Goal: Find specific page/section: Find specific page/section

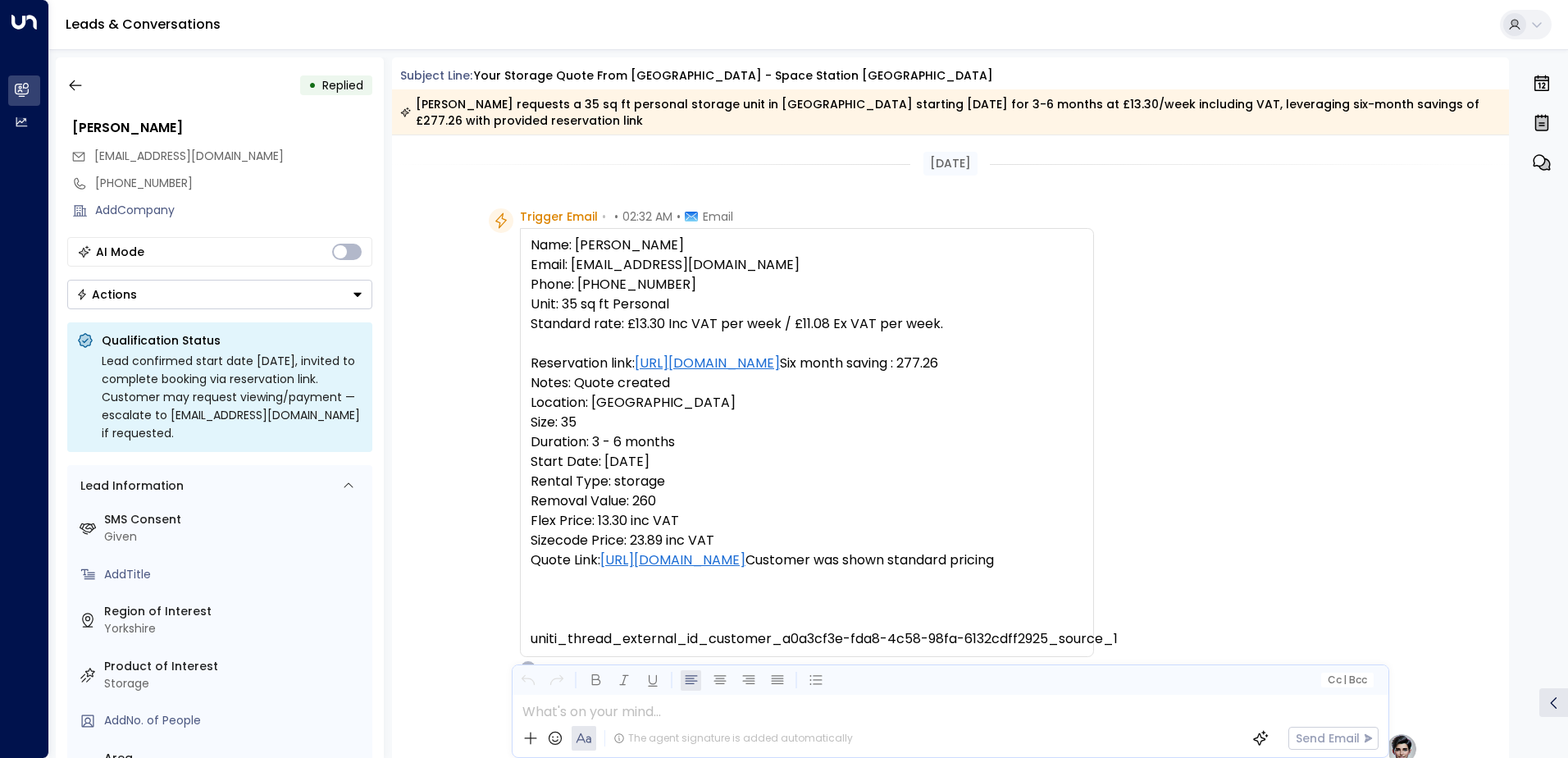
click at [74, 83] on icon "button" at bounding box center [76, 85] width 17 height 17
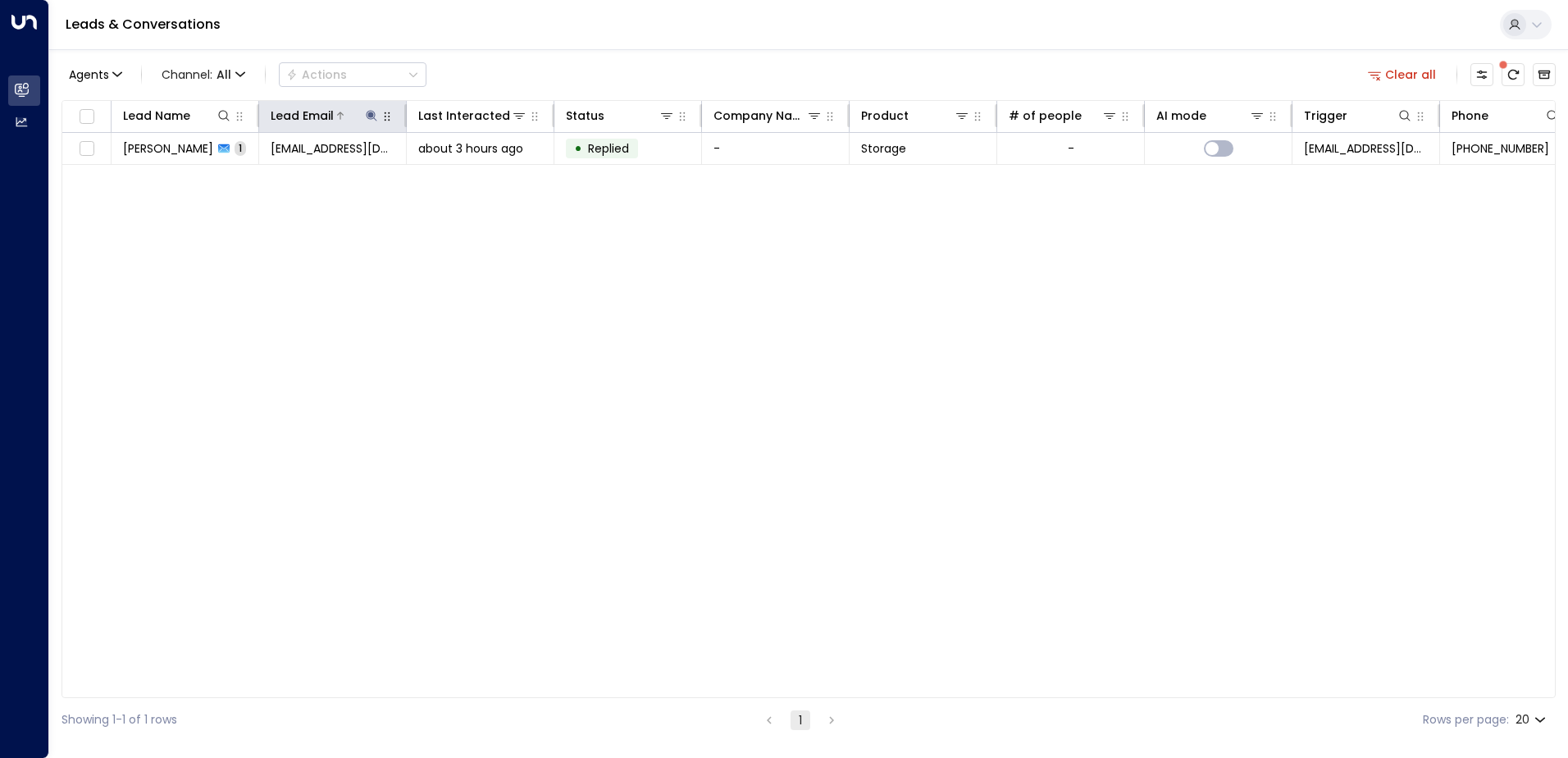
click at [368, 116] on icon at bounding box center [371, 115] width 11 height 11
click at [475, 176] on icon "button" at bounding box center [474, 175] width 13 height 13
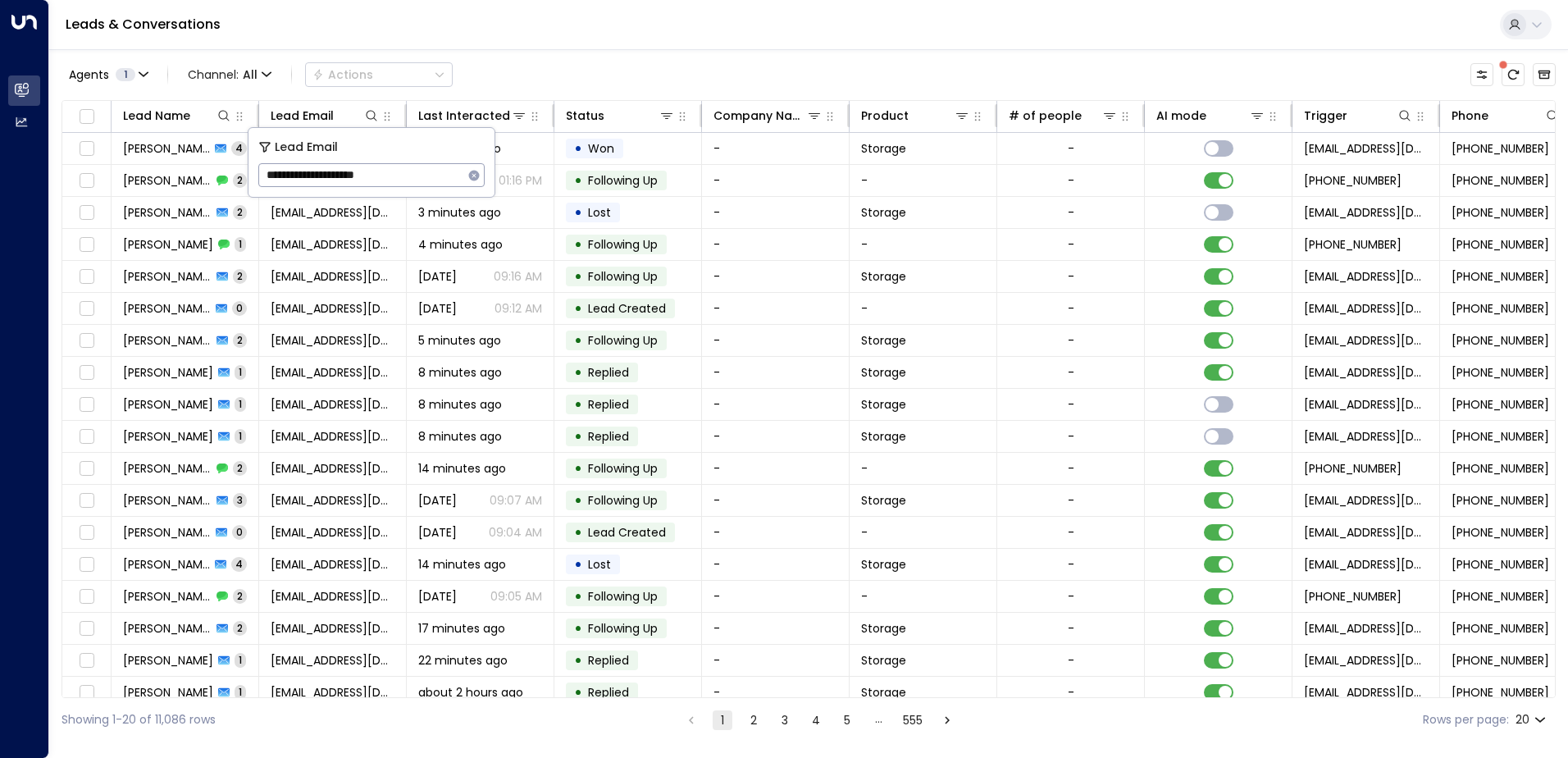
click at [582, 35] on div "Leads & Conversations" at bounding box center [809, 25] width 1519 height 50
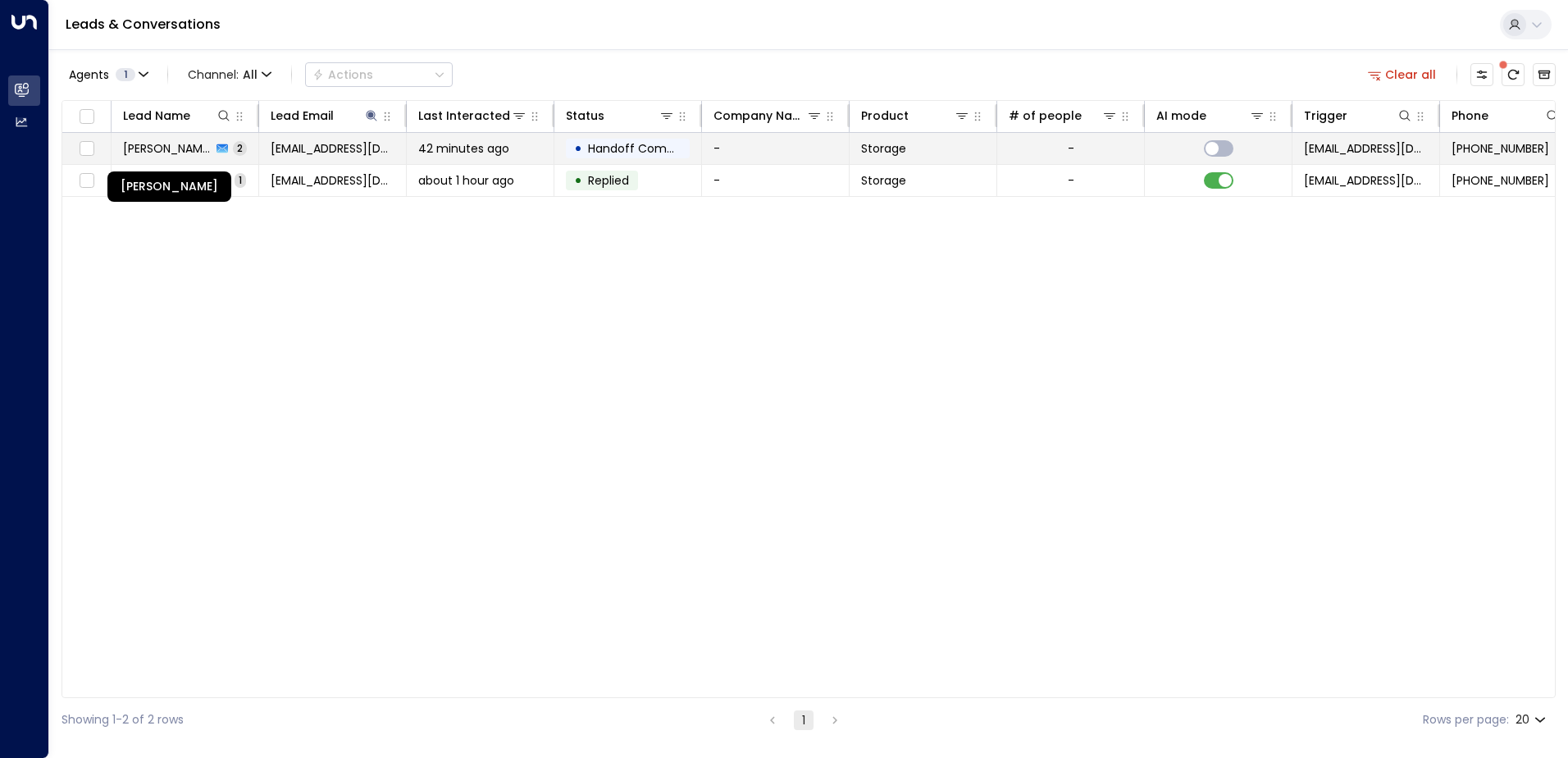
click at [175, 147] on span "[PERSON_NAME]" at bounding box center [167, 149] width 88 height 17
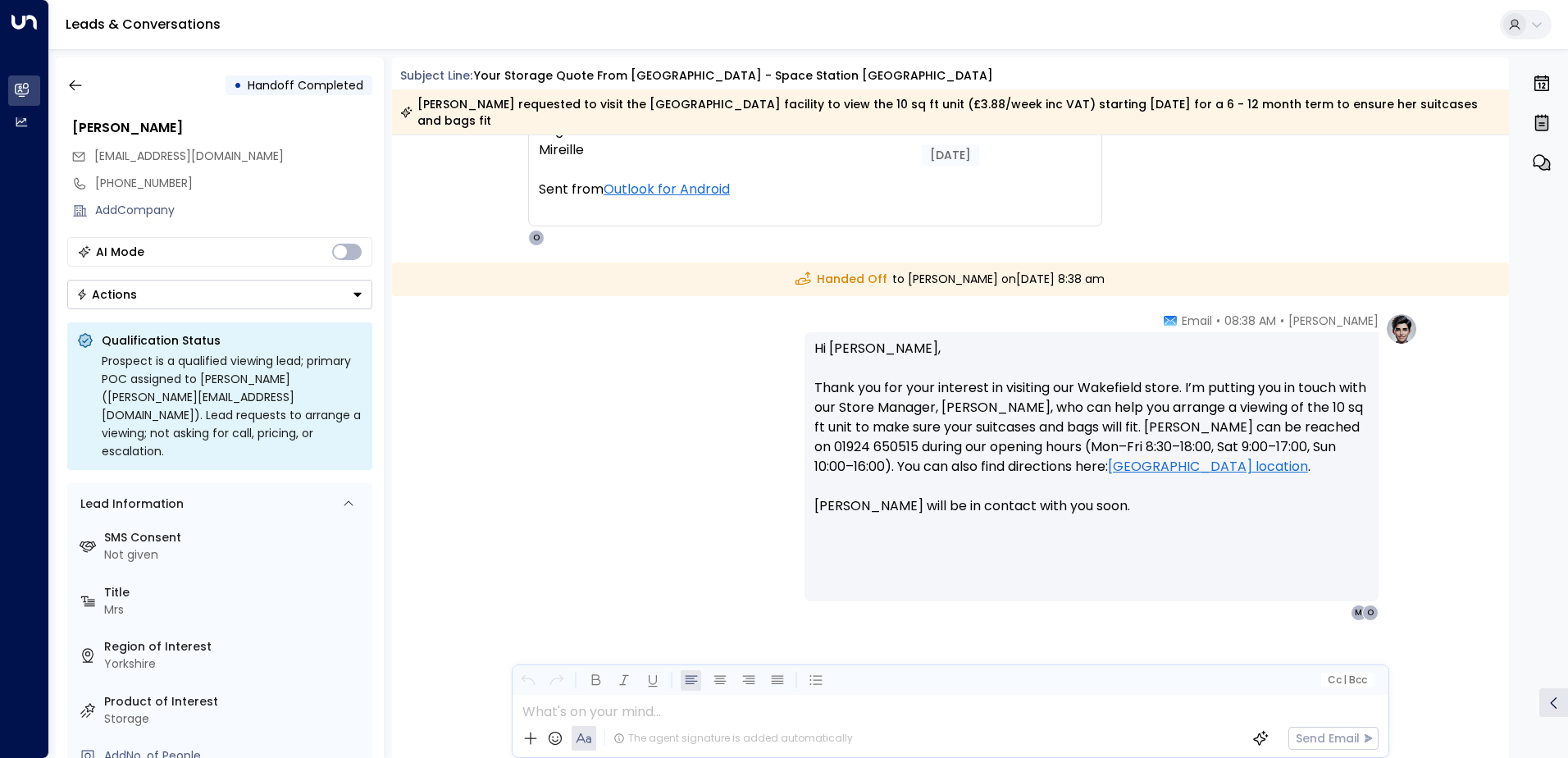
scroll to position [224, 0]
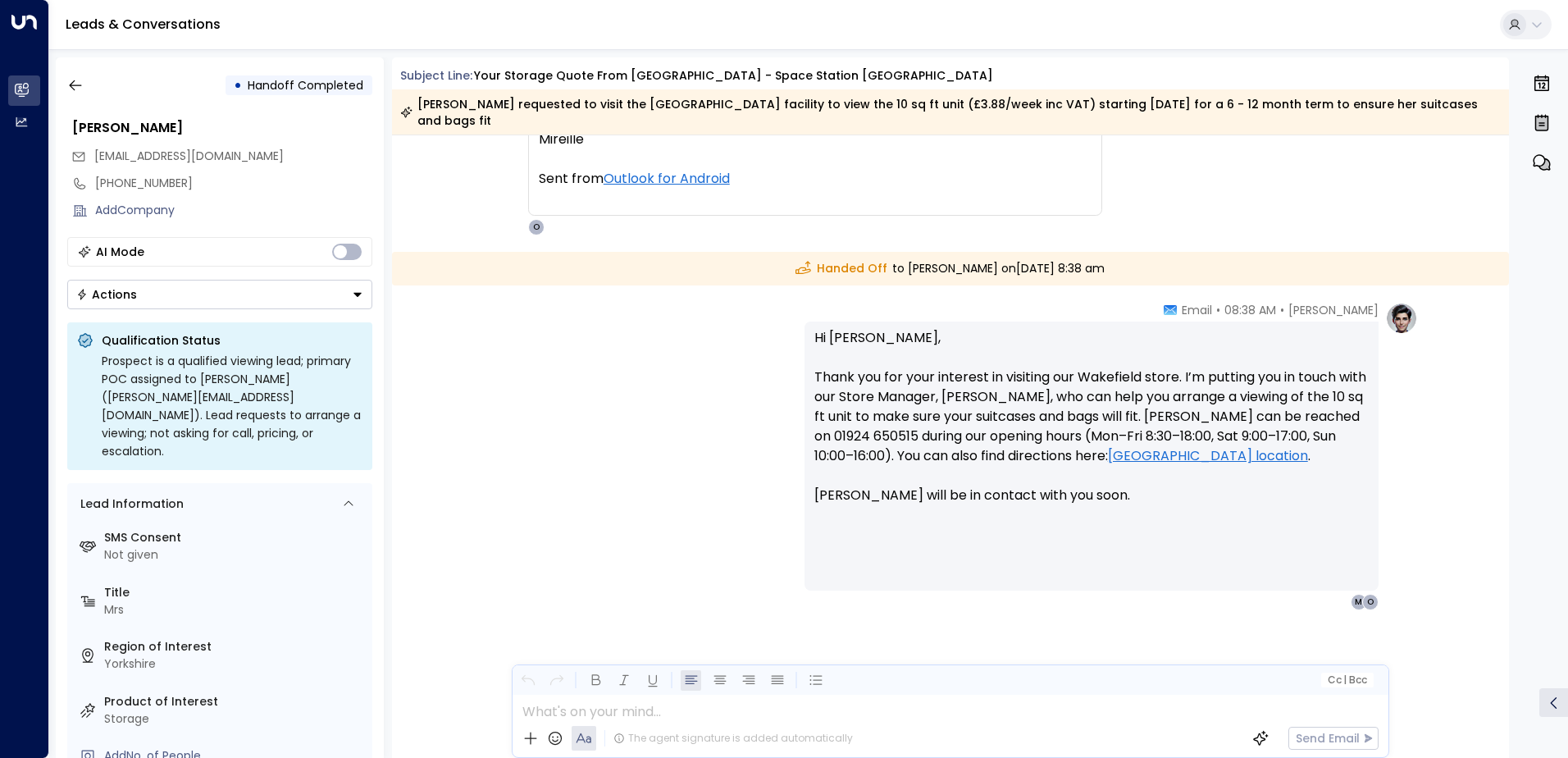
click at [948, 479] on p "Hi [PERSON_NAME], Thank you for your interest in visiting our Wakefield store. …" at bounding box center [1092, 427] width 554 height 197
click at [1073, 481] on p "Hi [PERSON_NAME], Thank you for your interest in visiting our Wakefield store. …" at bounding box center [1092, 427] width 554 height 197
click at [1066, 483] on p "Hi [PERSON_NAME], Thank you for your interest in visiting our Wakefield store. …" at bounding box center [1092, 427] width 554 height 197
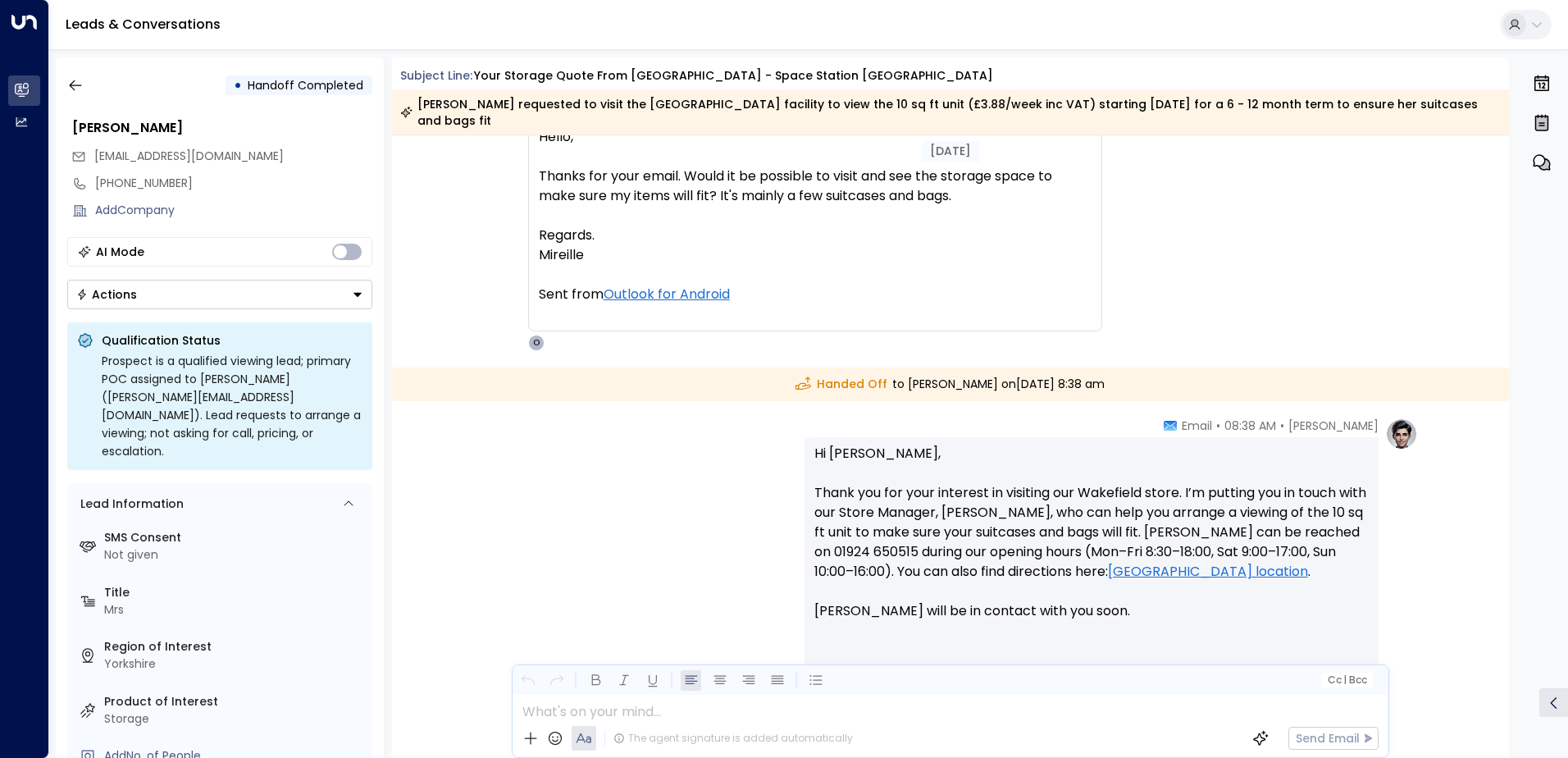
scroll to position [0, 0]
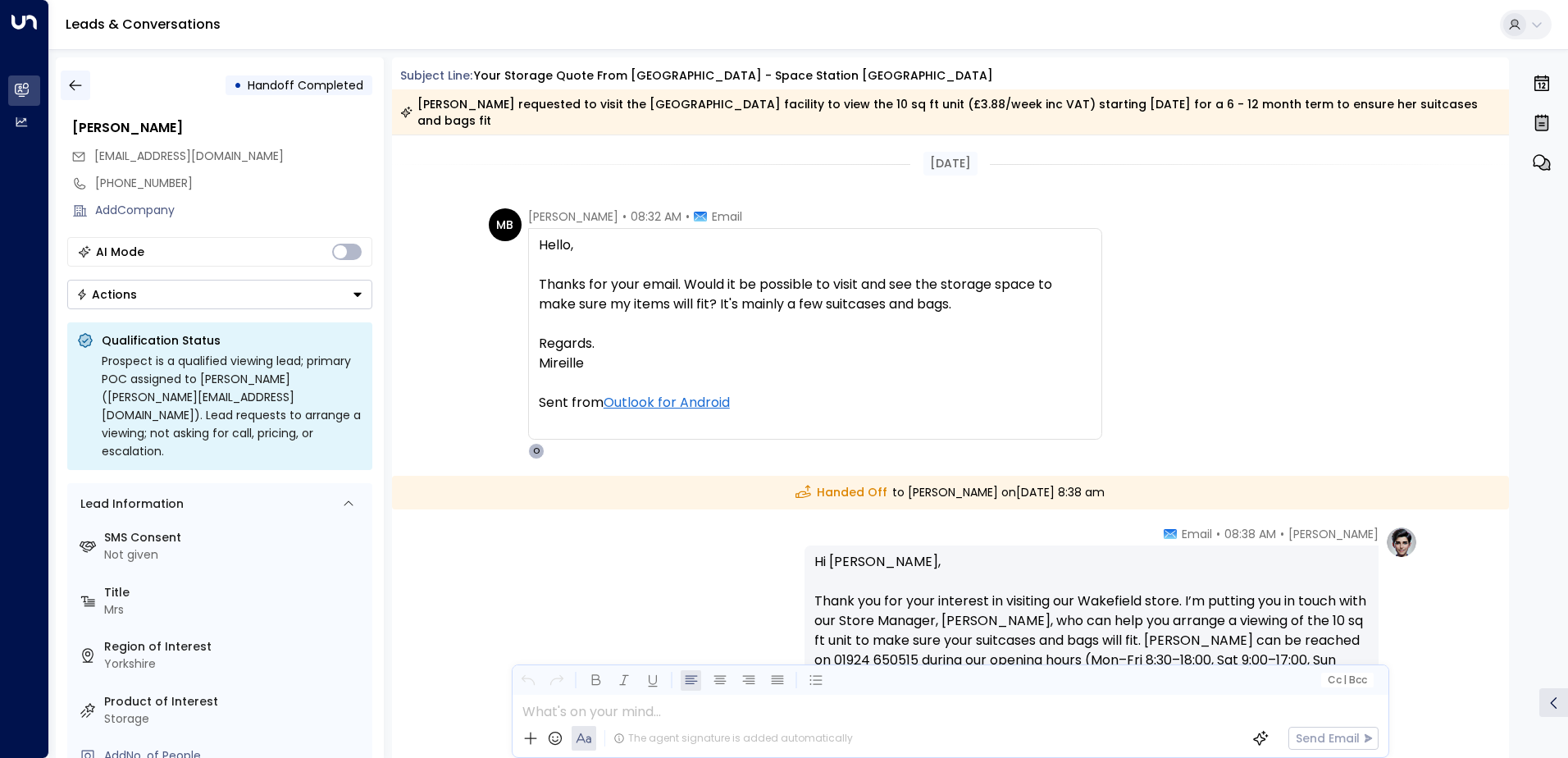
click at [77, 83] on icon "button" at bounding box center [76, 85] width 17 height 17
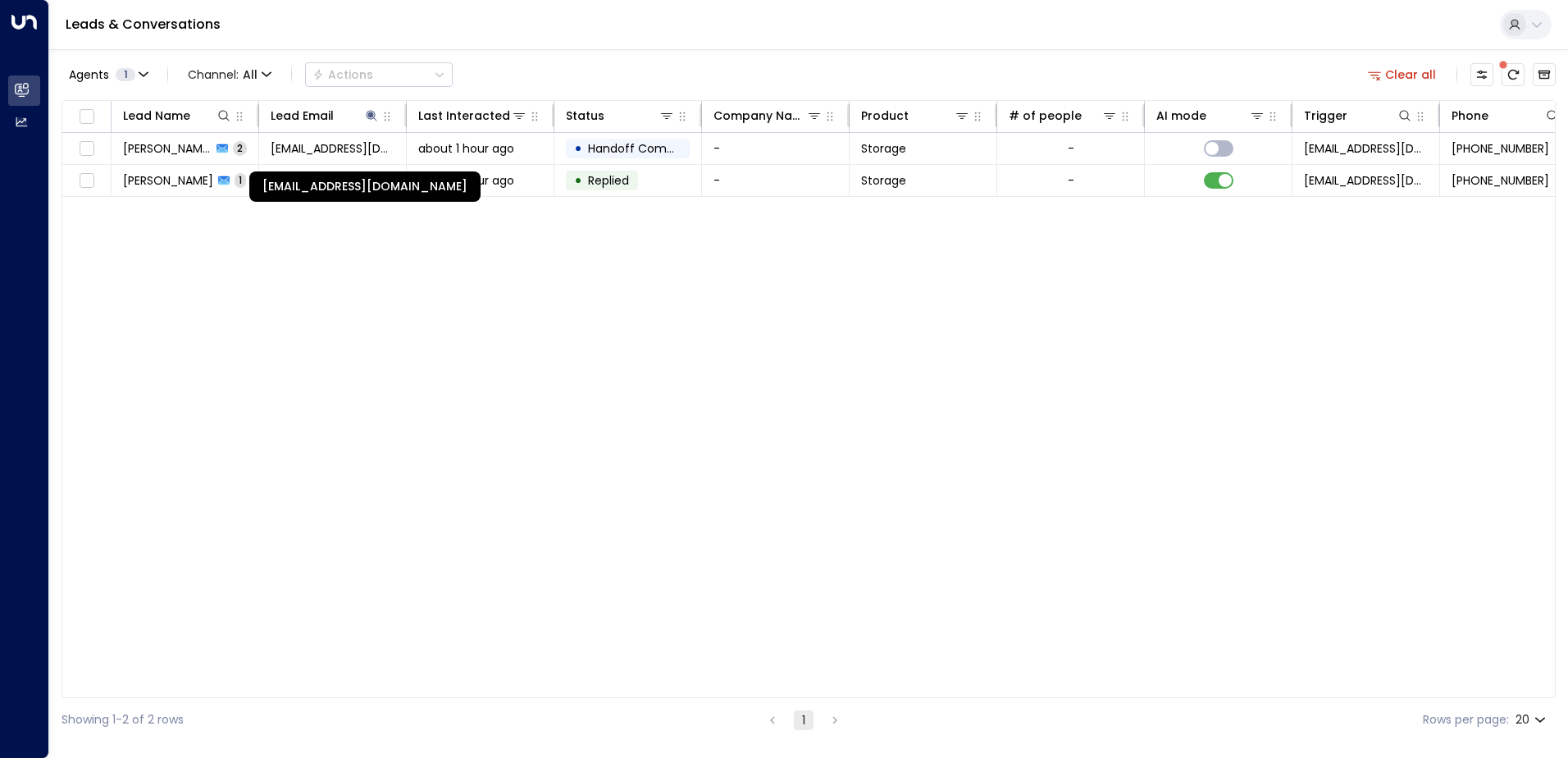
click at [317, 187] on div "[EMAIL_ADDRESS][DOMAIN_NAME]" at bounding box center [365, 186] width 231 height 30
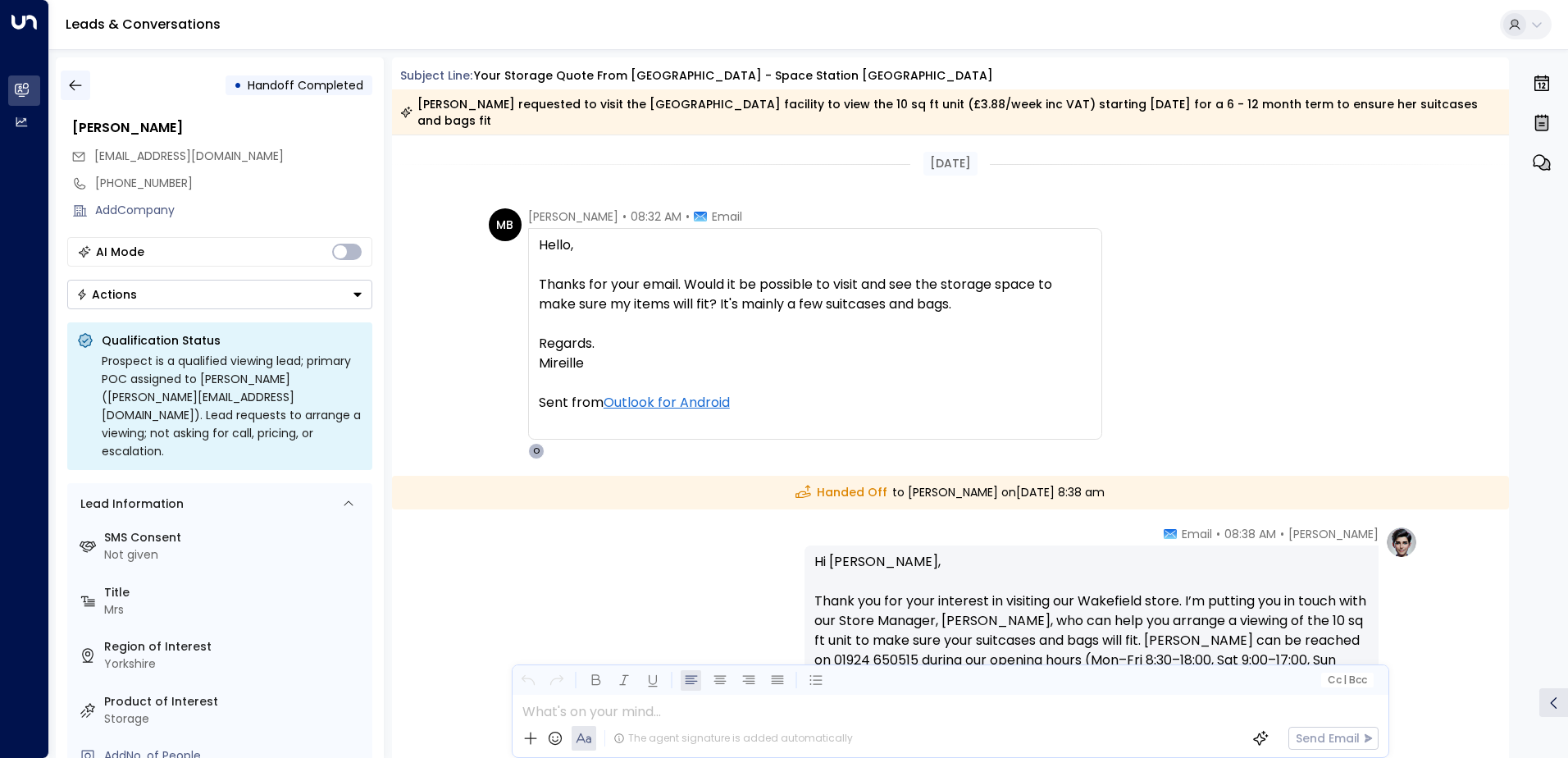
click at [78, 79] on icon "button" at bounding box center [76, 85] width 17 height 17
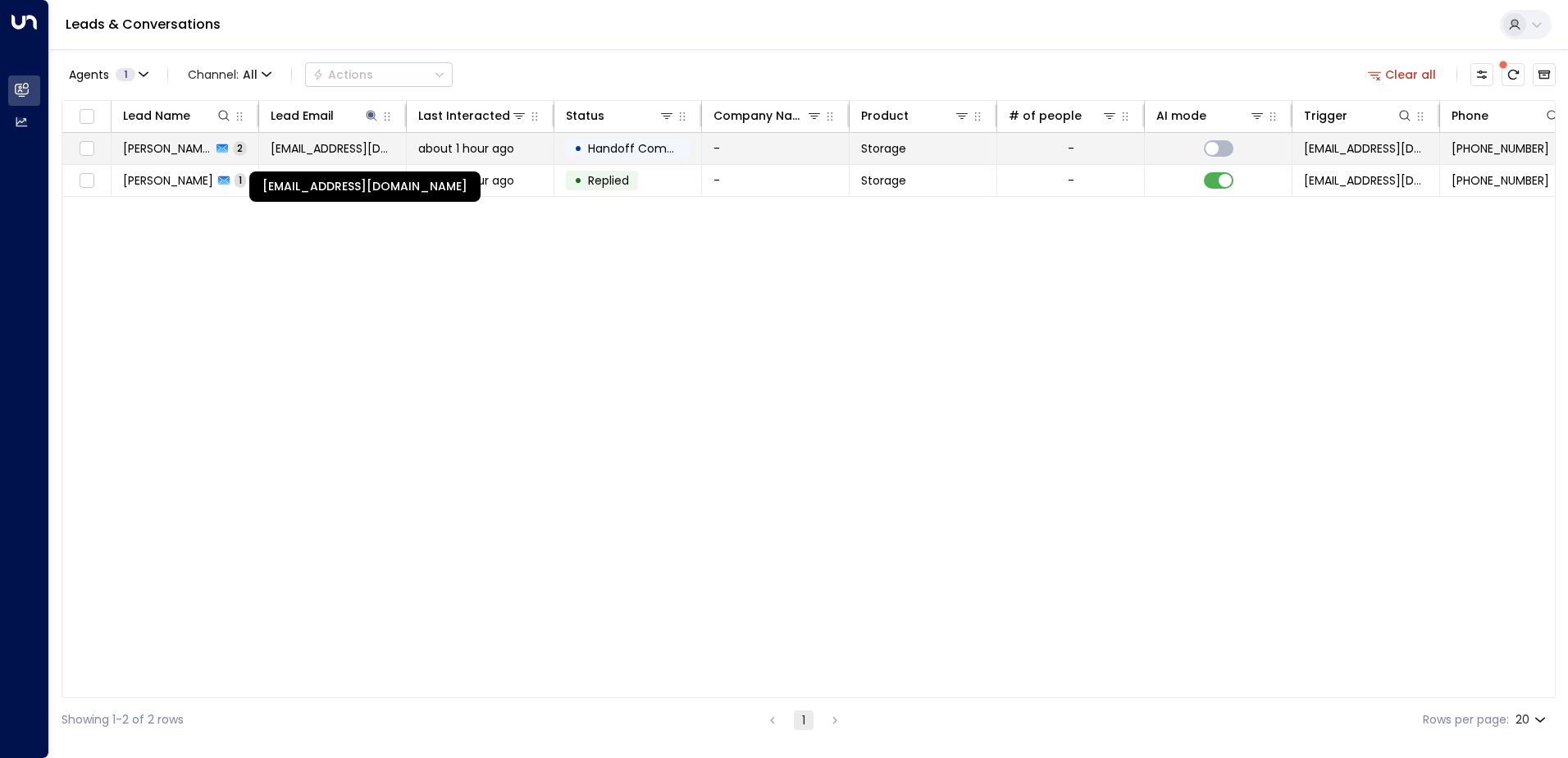
click at [350, 144] on span "[EMAIL_ADDRESS][DOMAIN_NAME]" at bounding box center [332, 149] width 124 height 17
